Goal: Task Accomplishment & Management: Manage account settings

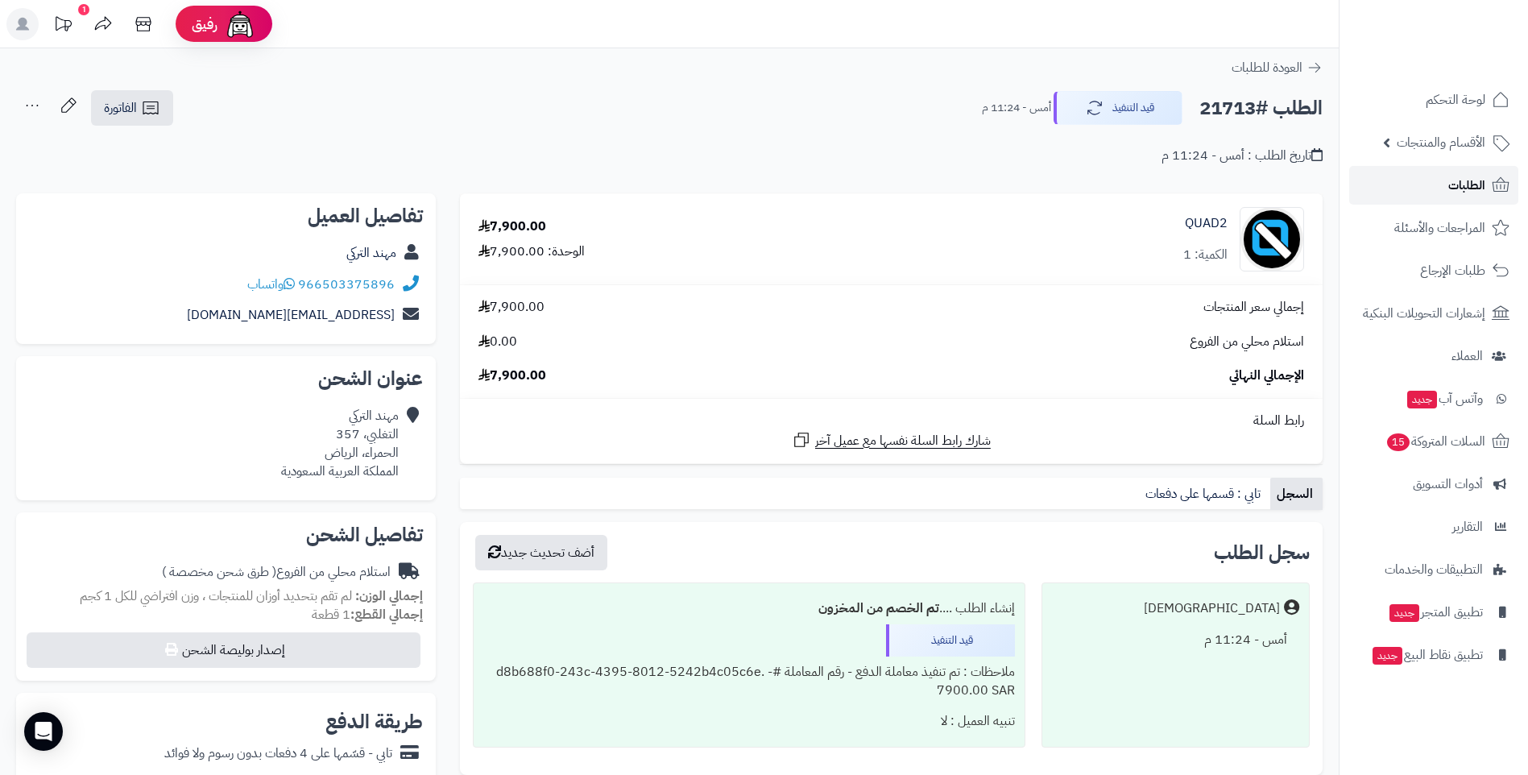
click at [1446, 192] on link "الطلبات" at bounding box center [1433, 185] width 169 height 39
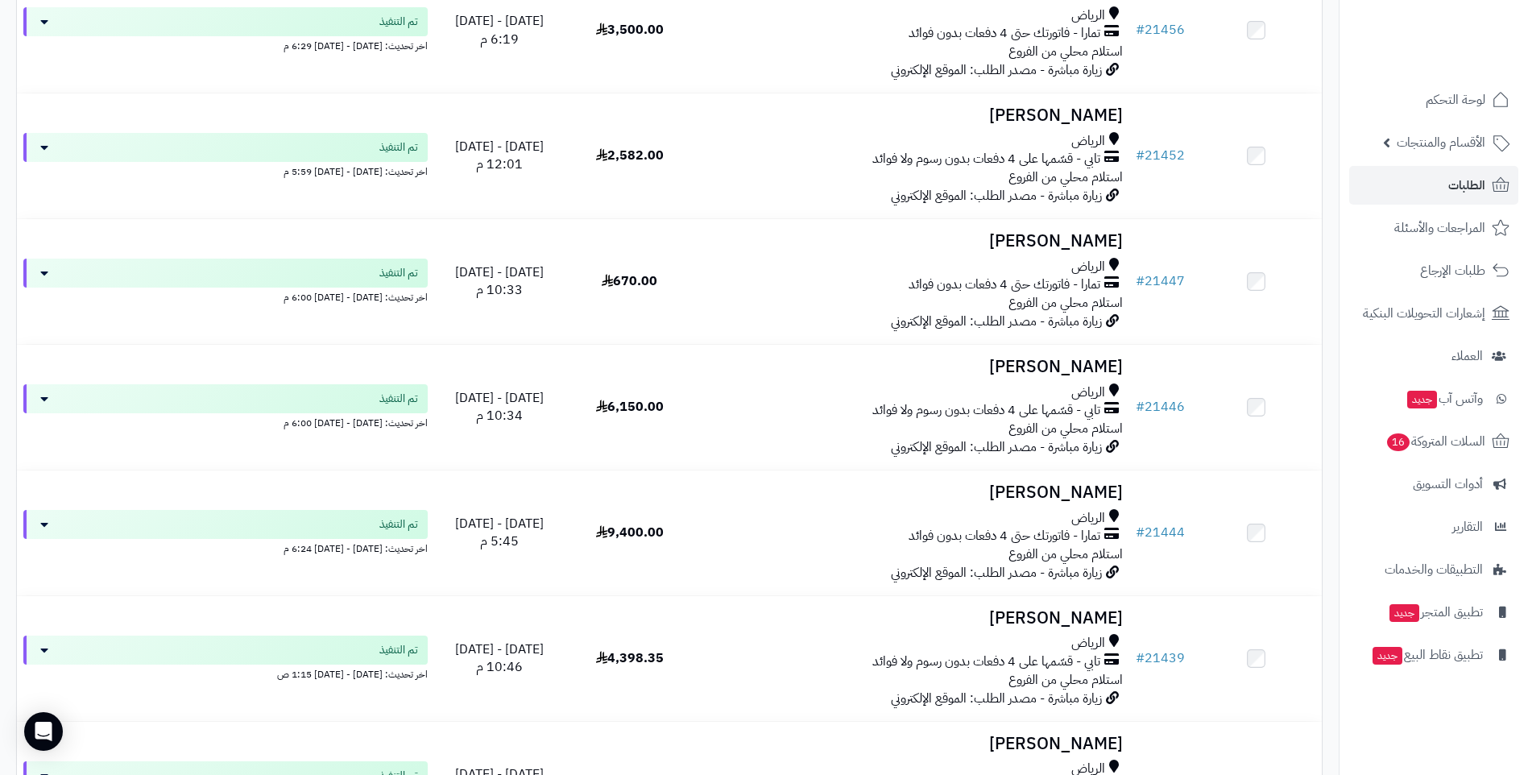
scroll to position [12207, 0]
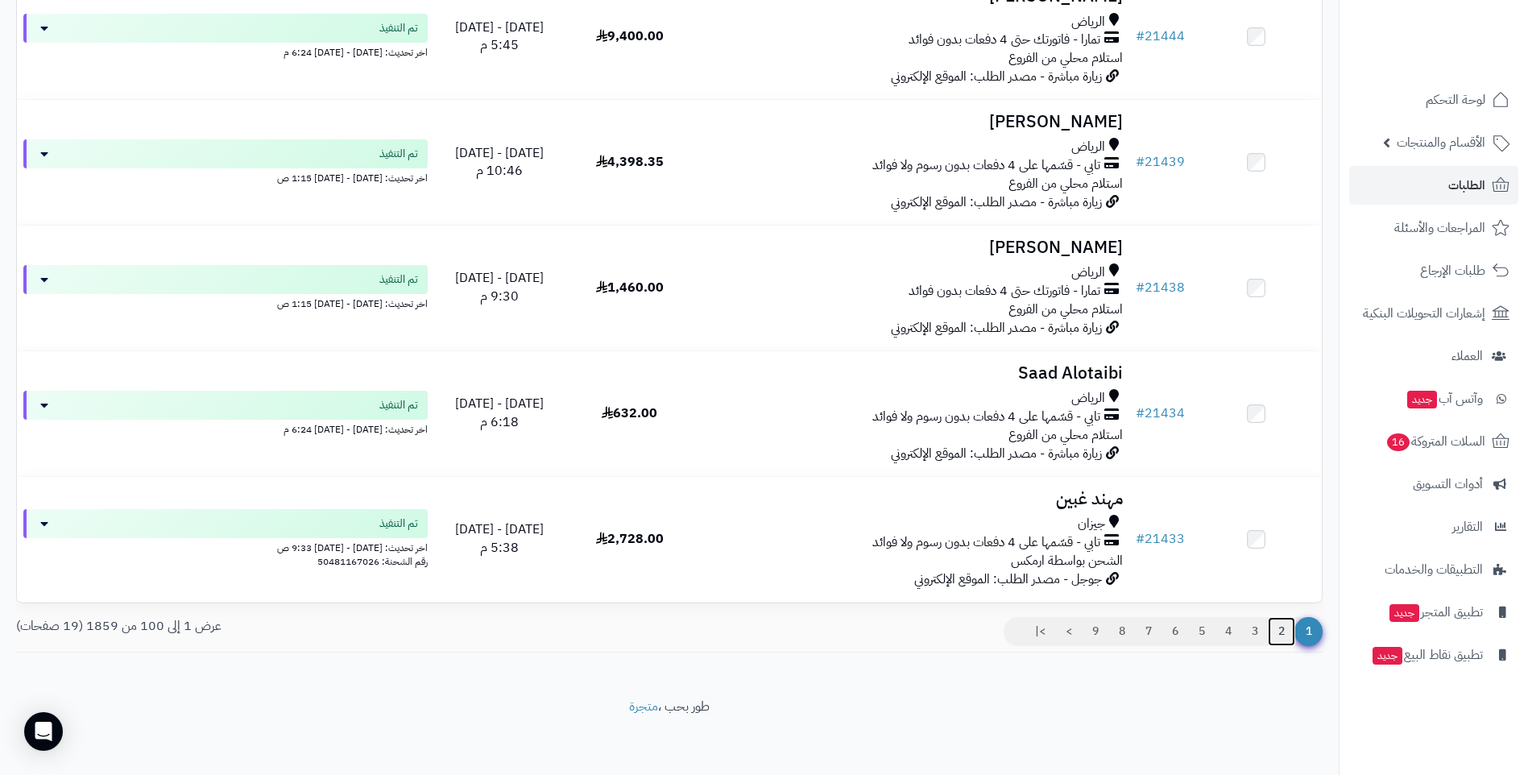
click at [1283, 628] on link "2" at bounding box center [1281, 631] width 27 height 29
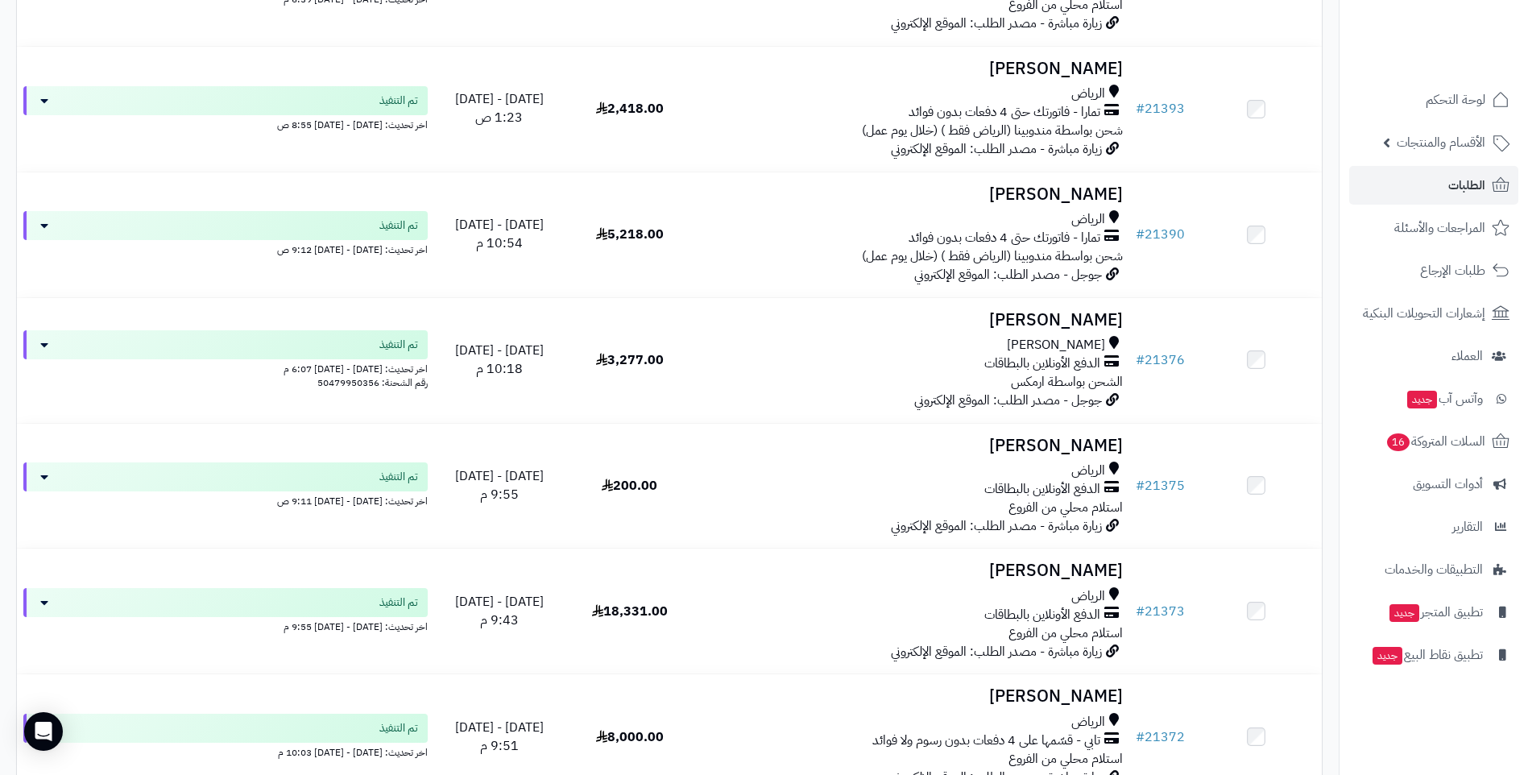
scroll to position [1616, 0]
